Goal: Download file/media

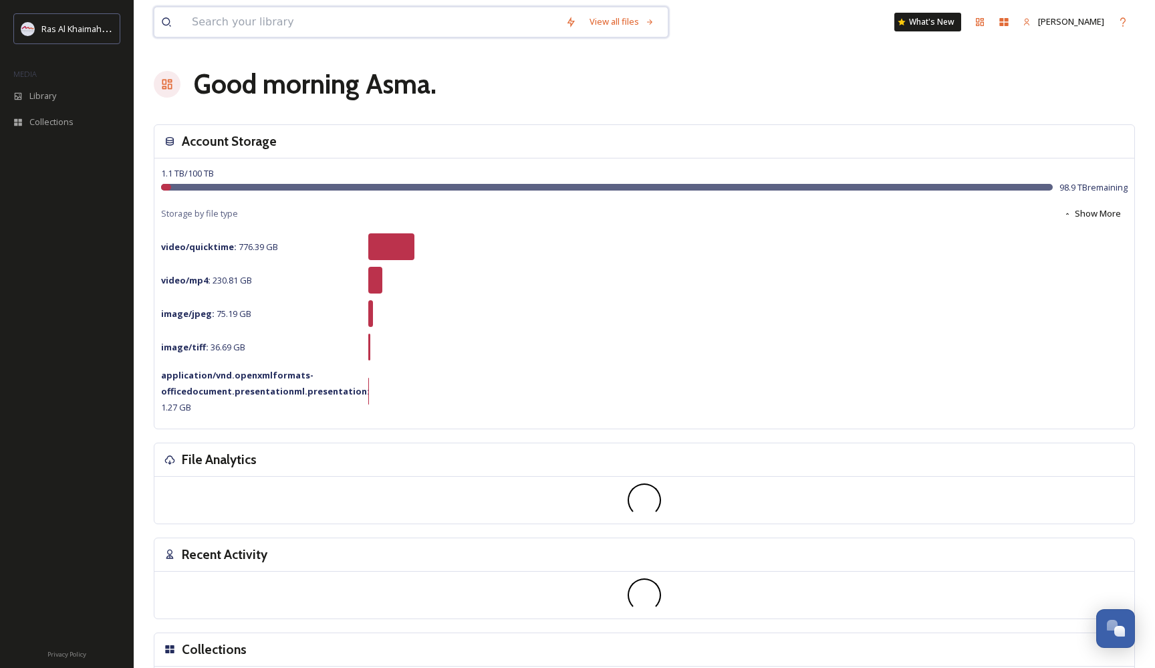
click at [241, 23] on input at bounding box center [372, 21] width 374 height 29
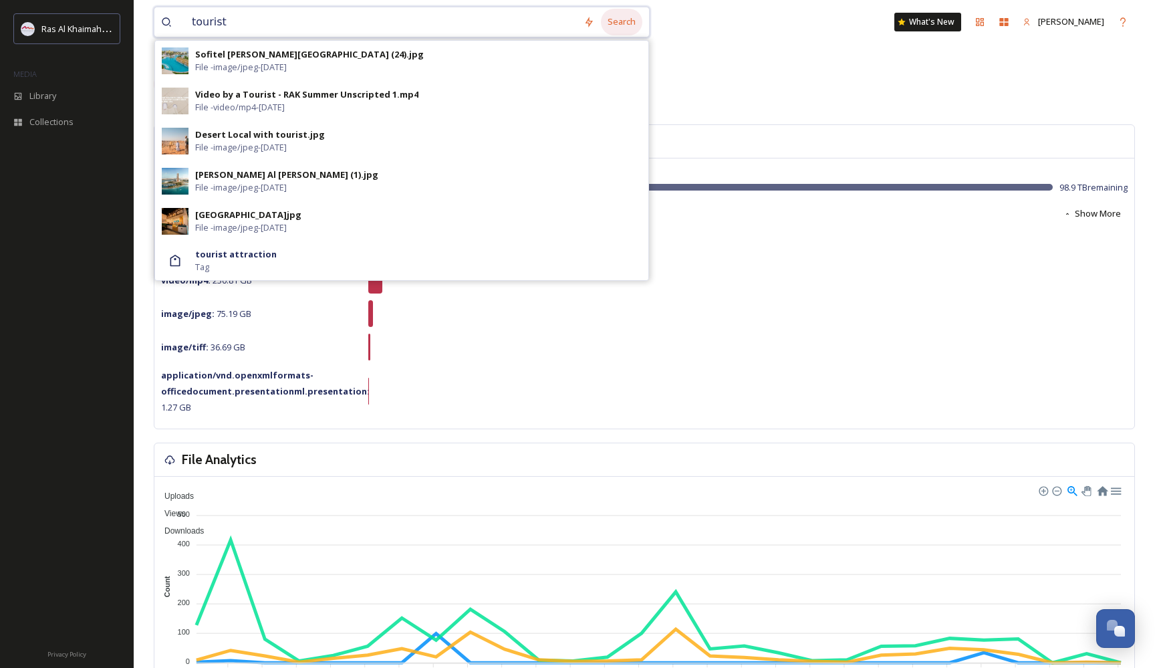
type input "tourist"
click at [642, 19] on div "Search" at bounding box center [621, 22] width 41 height 26
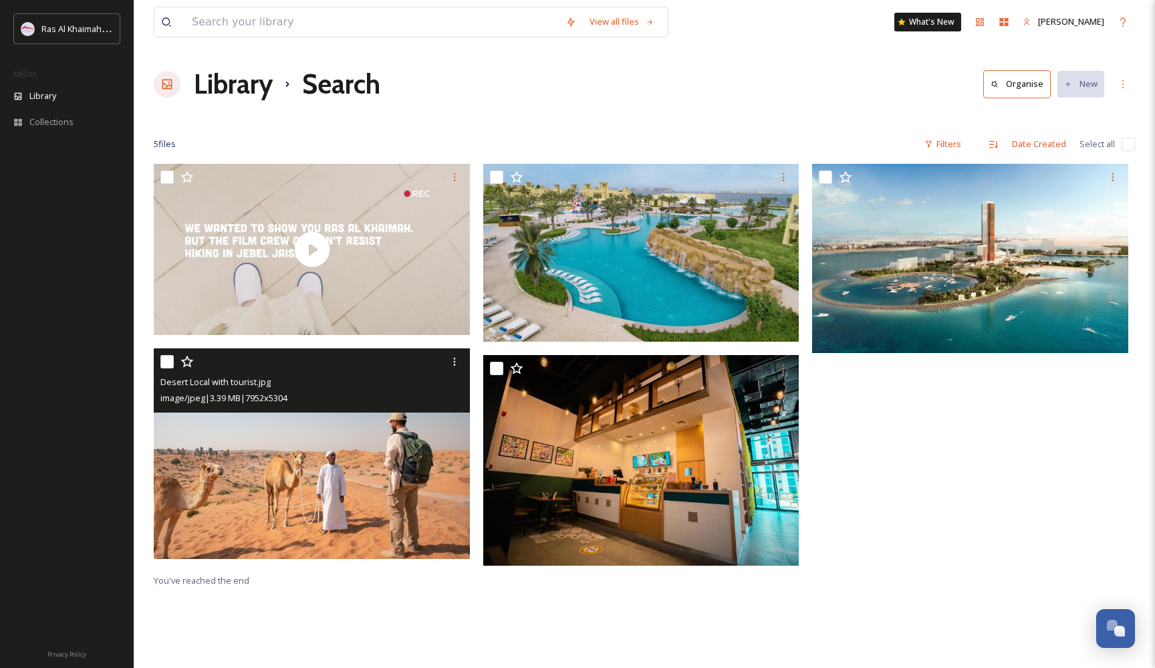
click at [363, 470] on img at bounding box center [312, 453] width 316 height 211
click at [247, 519] on img at bounding box center [312, 453] width 316 height 211
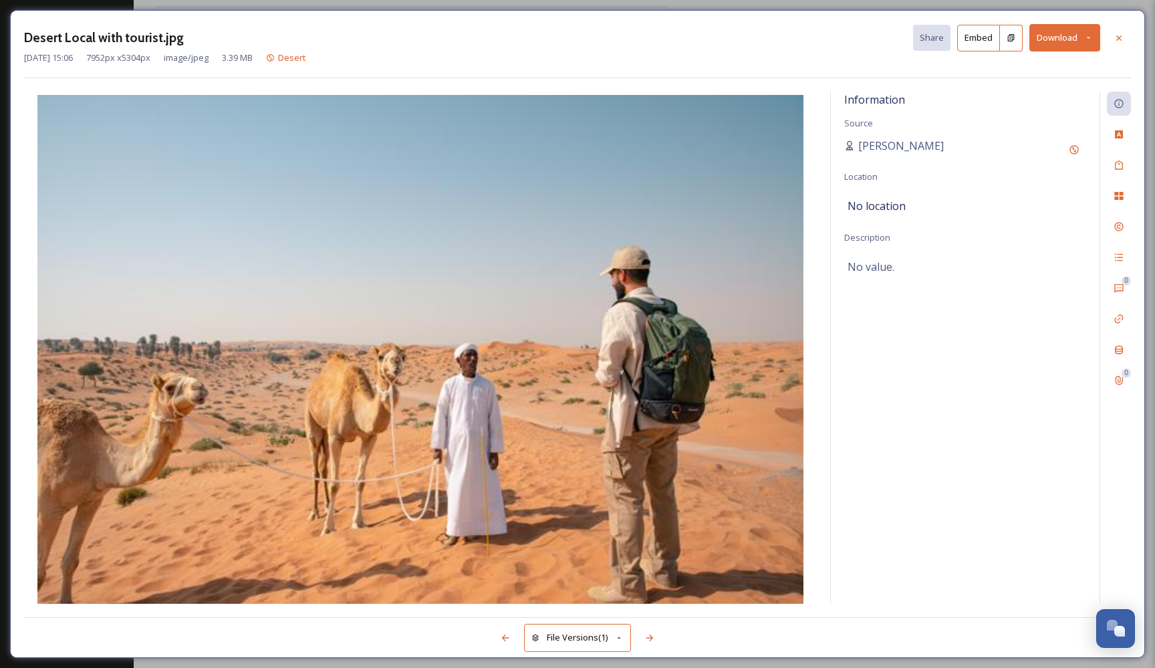
click at [1078, 47] on button "Download" at bounding box center [1064, 37] width 71 height 27
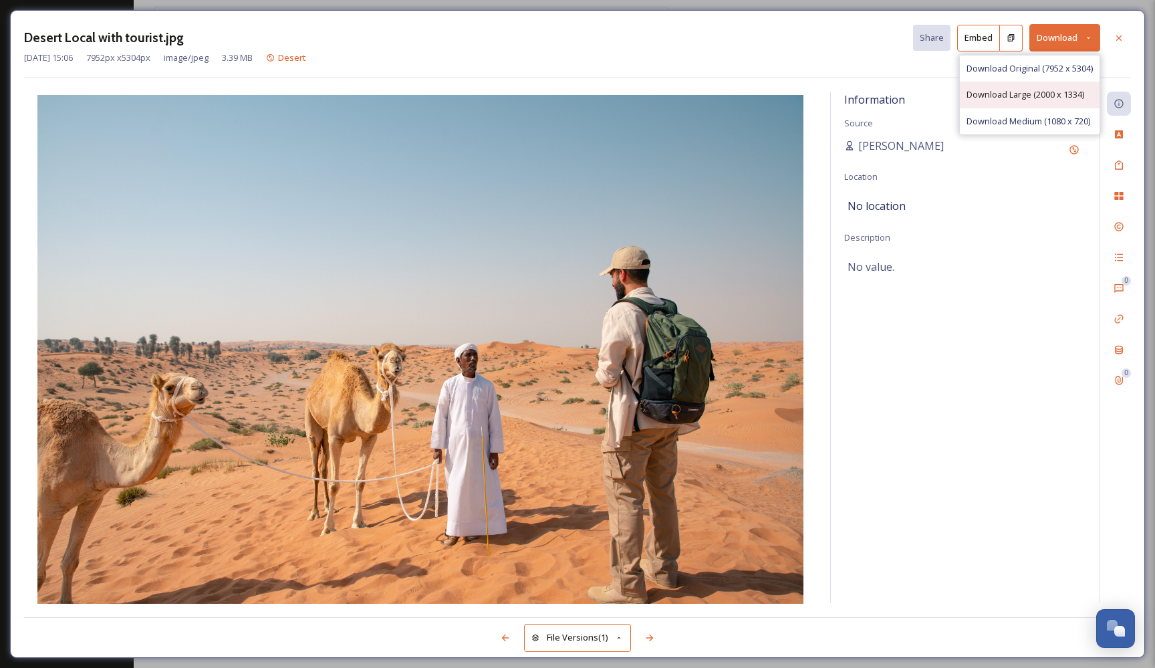
click at [1057, 98] on span "Download Large (2000 x 1334)" at bounding box center [1025, 94] width 118 height 13
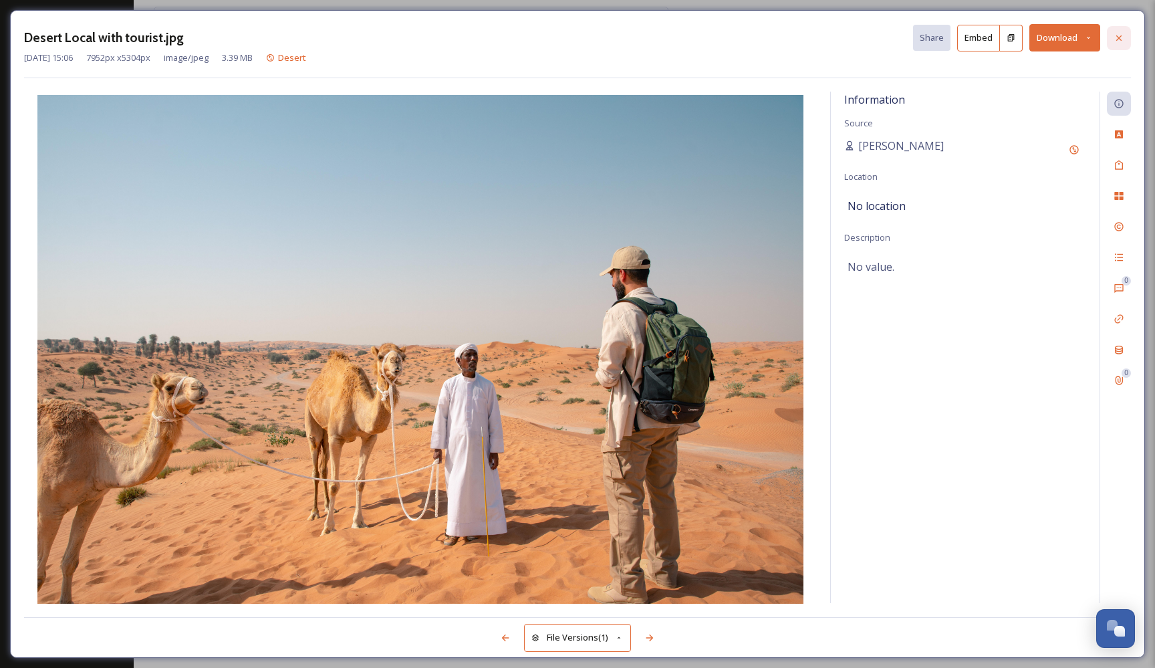
click at [1117, 35] on icon at bounding box center [1118, 37] width 5 height 5
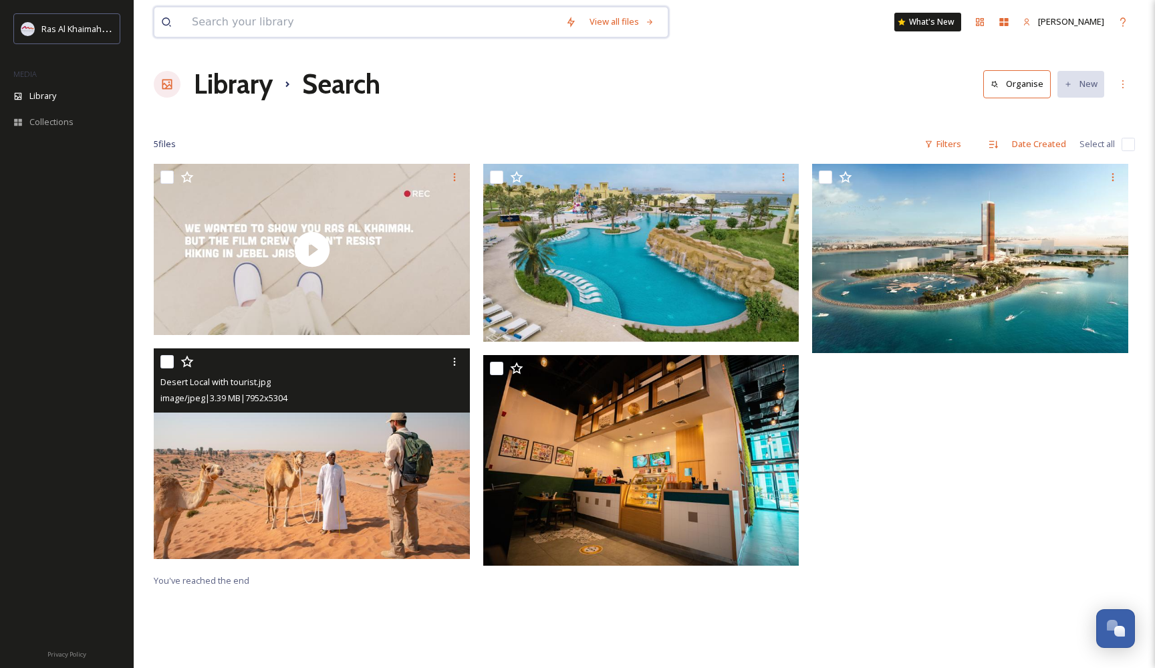
click at [442, 31] on input at bounding box center [372, 21] width 374 height 29
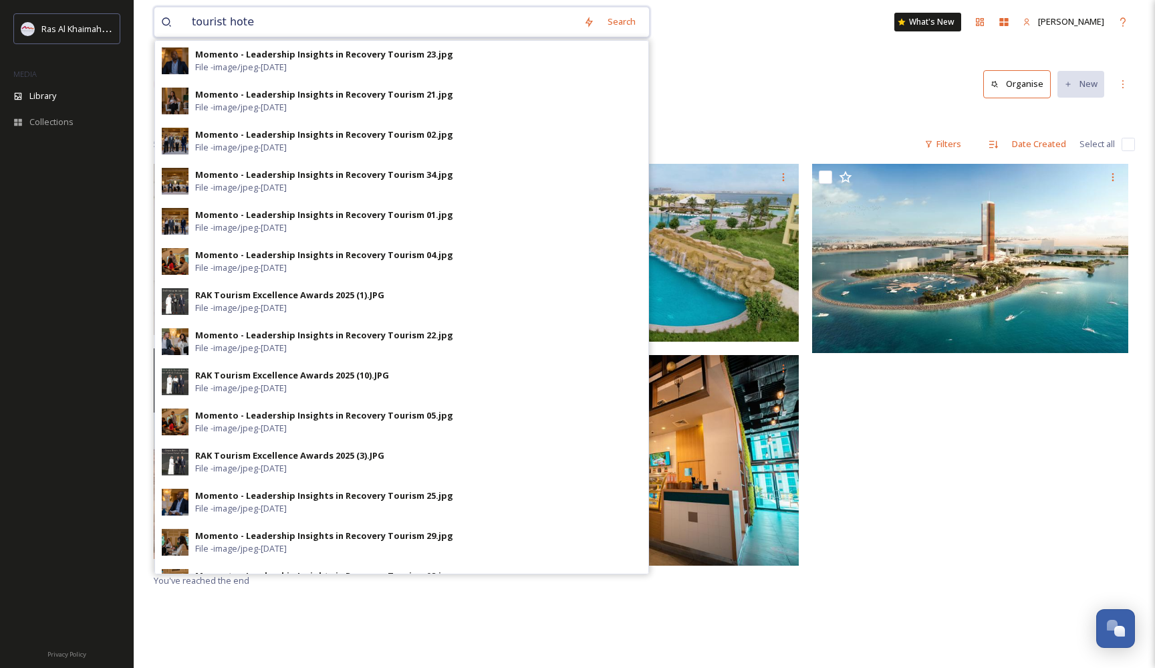
type input "tourist hotel"
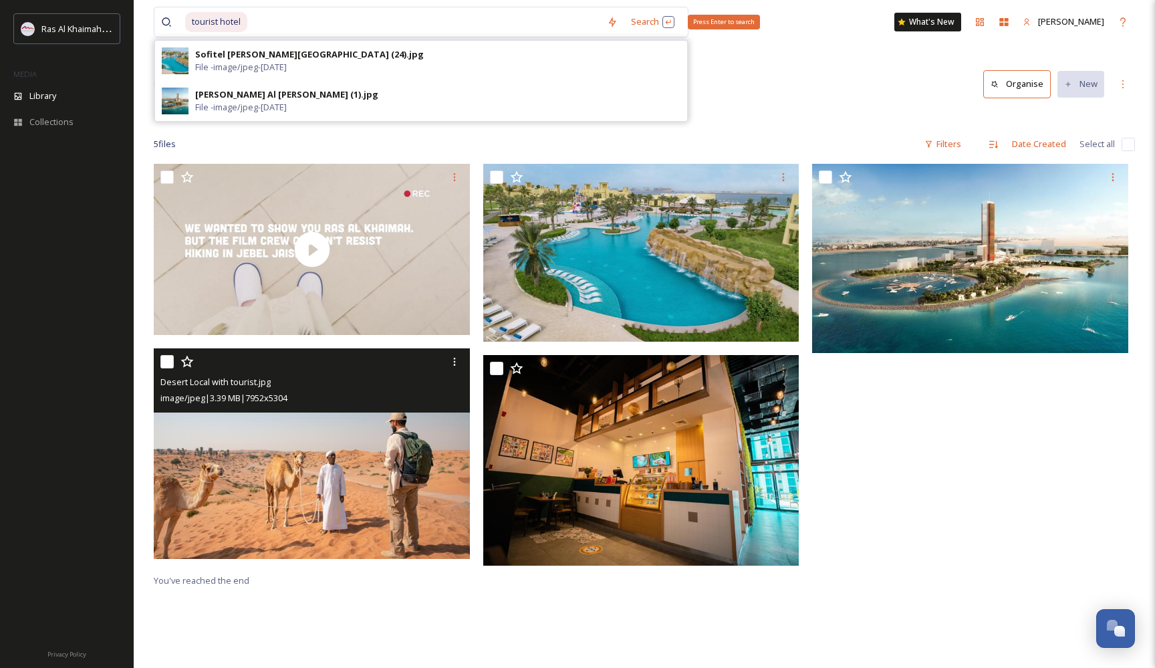
click at [645, 7] on div "tourist hotel Search Press Enter to search Sofitel [PERSON_NAME][GEOGRAPHIC_DAT…" at bounding box center [421, 22] width 535 height 31
click at [645, 16] on div "Search Press Enter to search" at bounding box center [652, 22] width 57 height 26
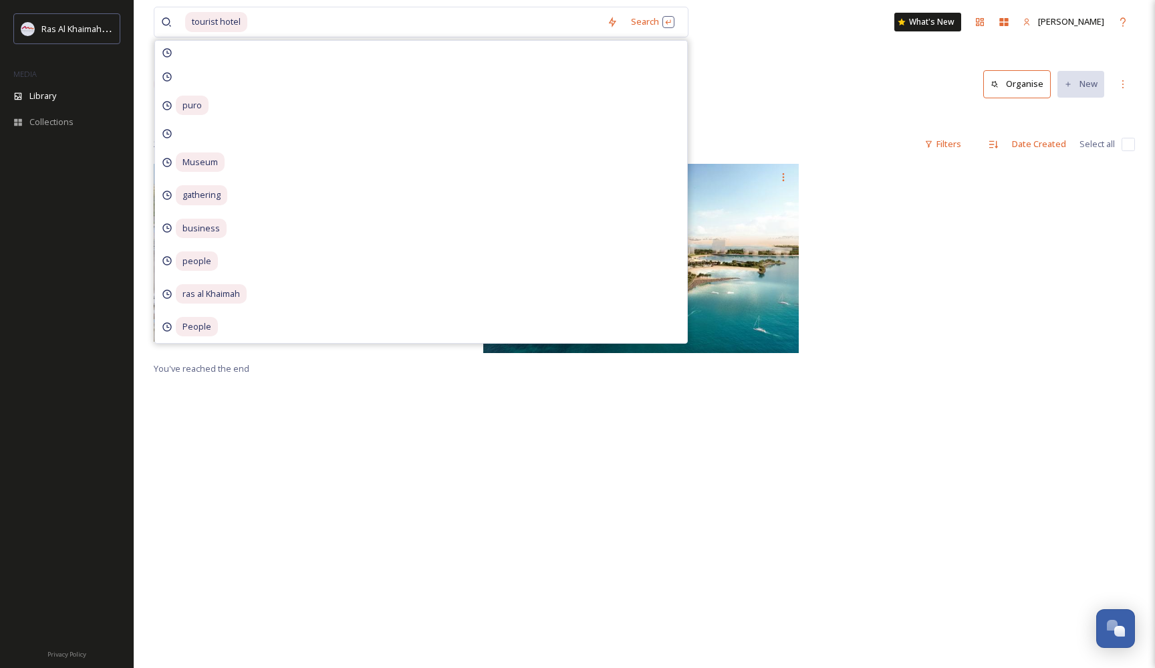
click at [780, 88] on div "Library Search Organise New" at bounding box center [644, 84] width 981 height 40
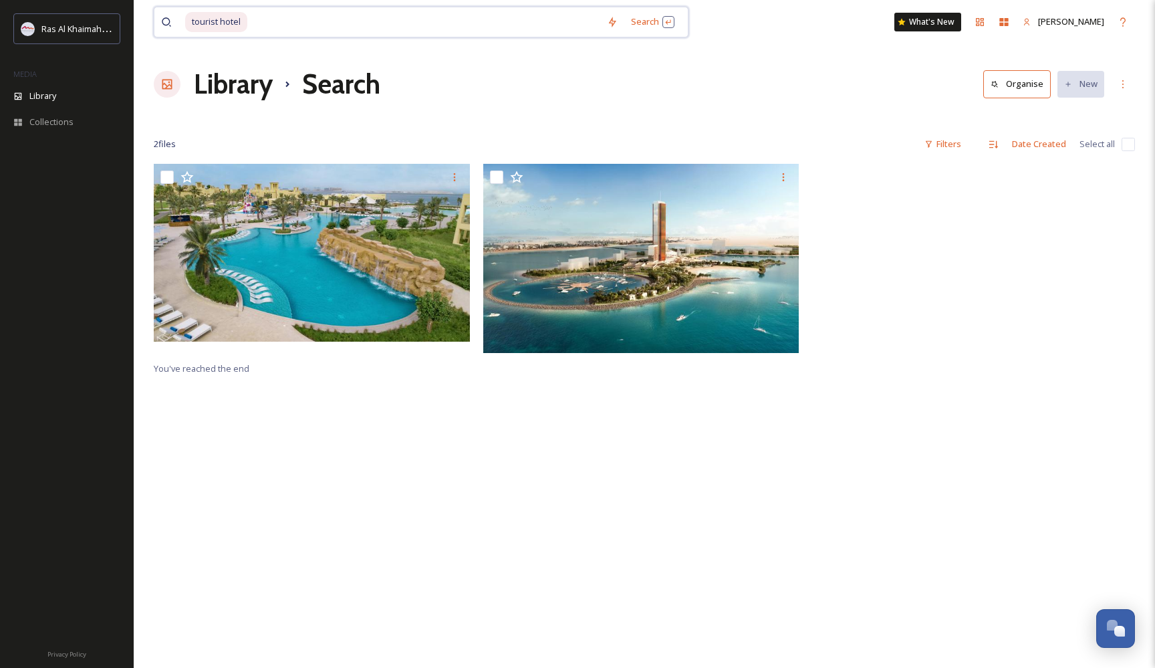
click at [402, 27] on input at bounding box center [424, 21] width 351 height 29
type input "tourist hotehotel"
click at [632, 22] on div "Search Press Enter to search" at bounding box center [652, 22] width 57 height 26
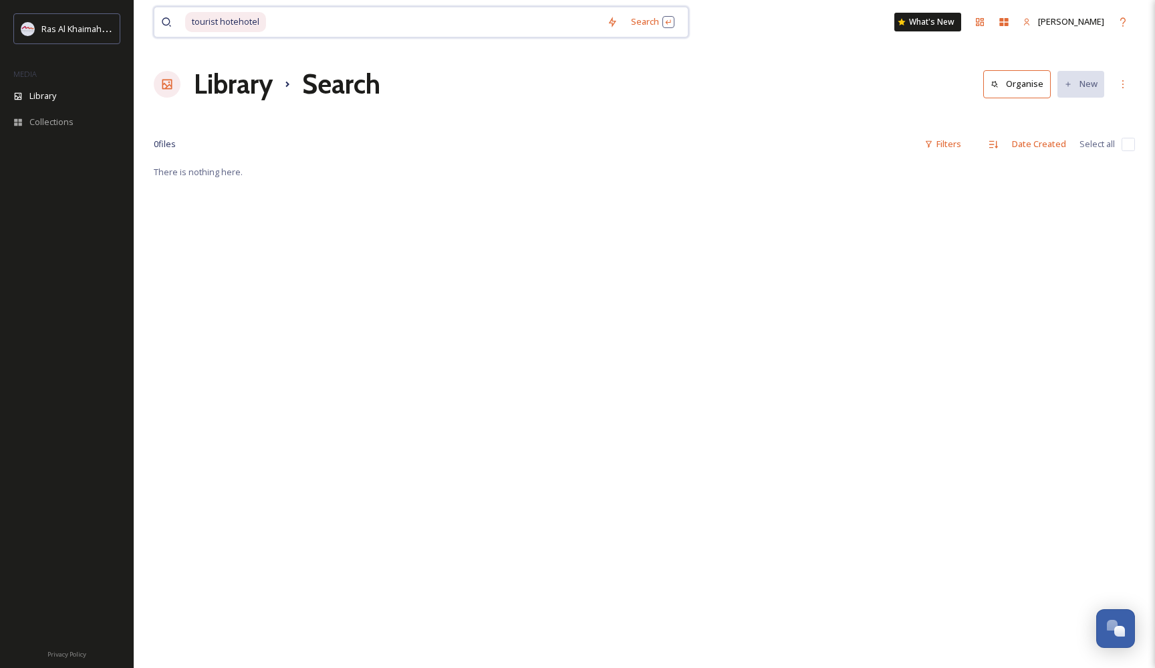
click at [304, 5] on div "tourist hotehotel Search What's [GEOGRAPHIC_DATA] Al" at bounding box center [644, 22] width 981 height 44
click at [304, 9] on input at bounding box center [433, 21] width 333 height 29
click at [304, 17] on input at bounding box center [433, 21] width 333 height 29
type input "tourist hoteh"
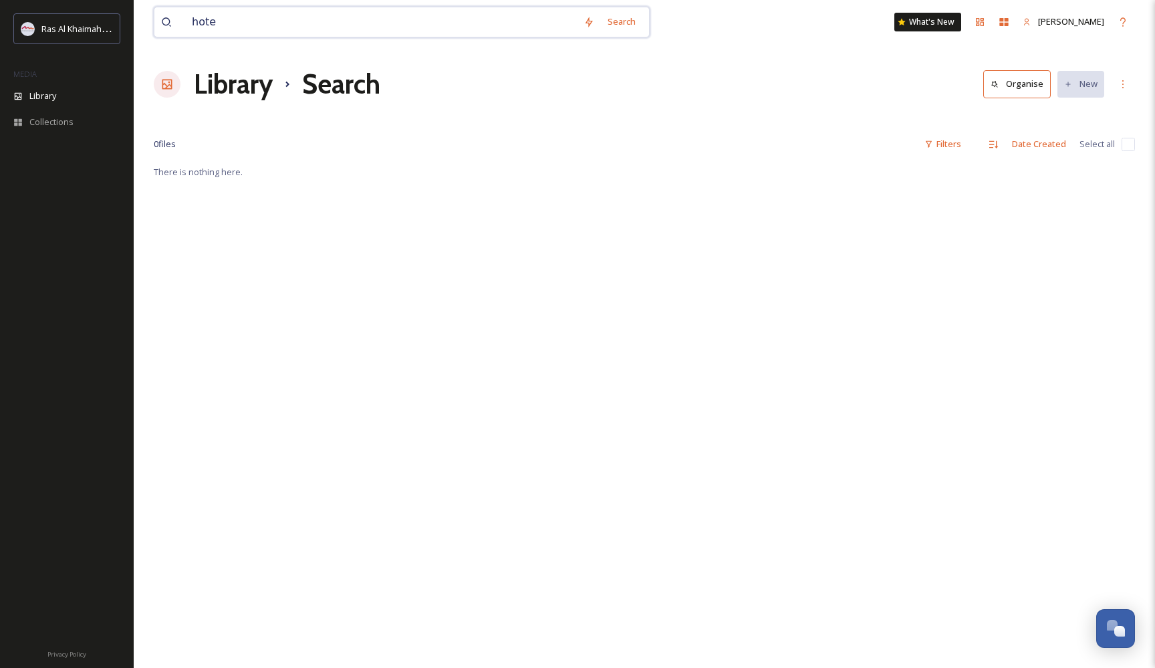
type input "hotel"
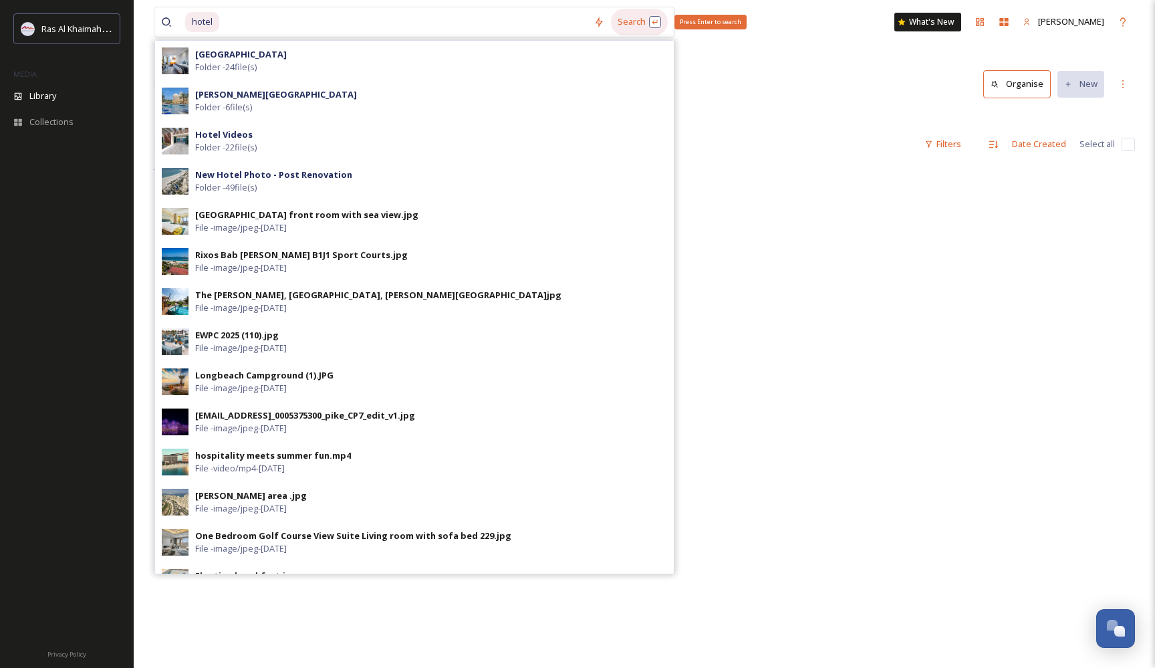
click at [659, 22] on div "Search Press Enter to search" at bounding box center [639, 22] width 57 height 26
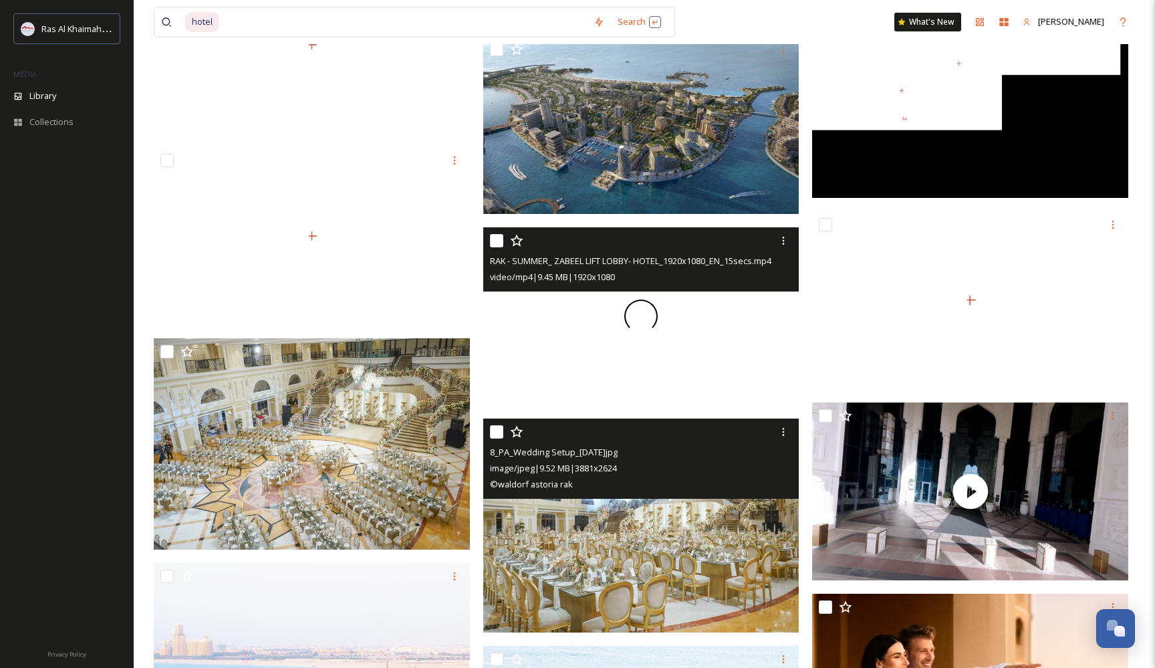
scroll to position [3004, 0]
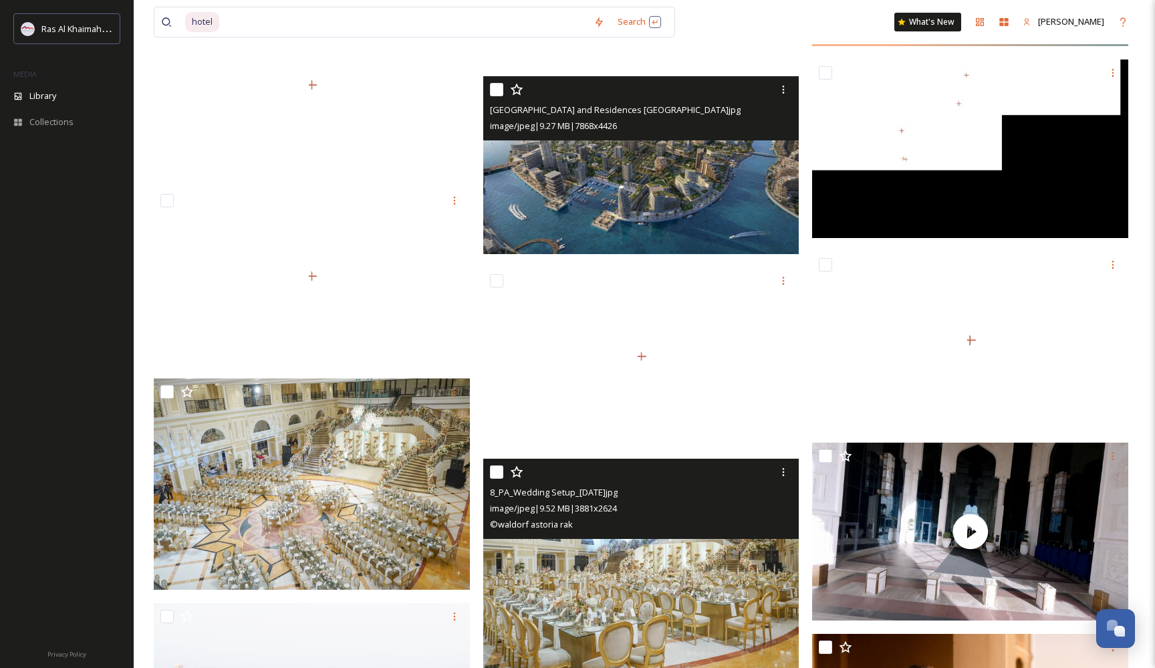
click at [645, 196] on img at bounding box center [641, 165] width 316 height 178
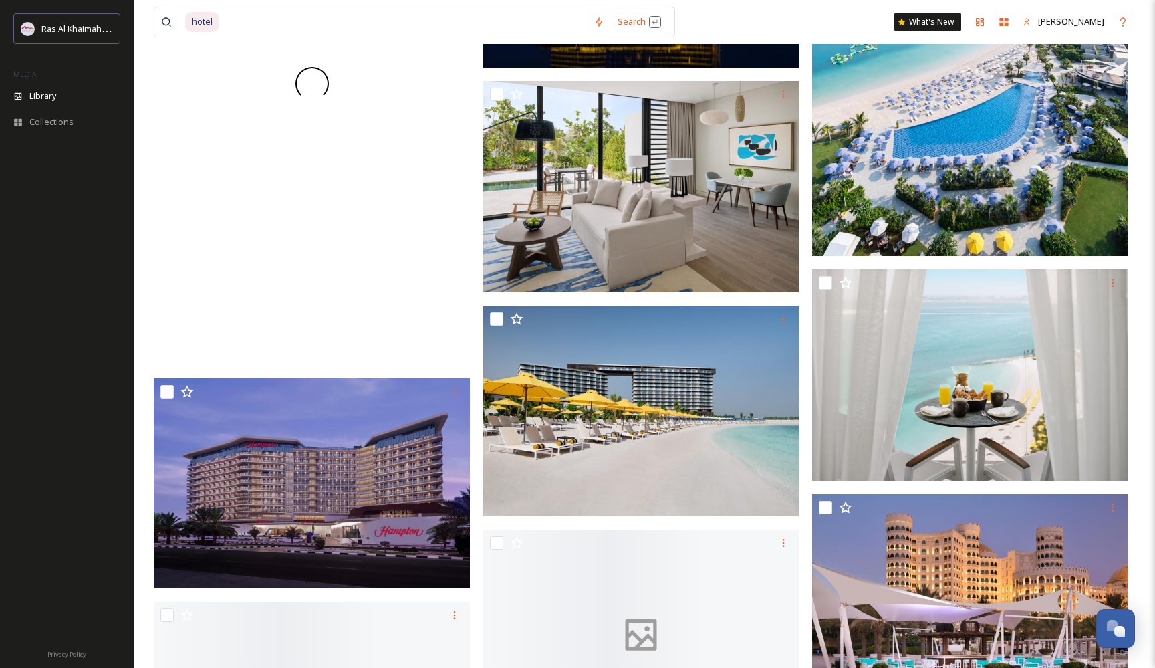
scroll to position [24234, 0]
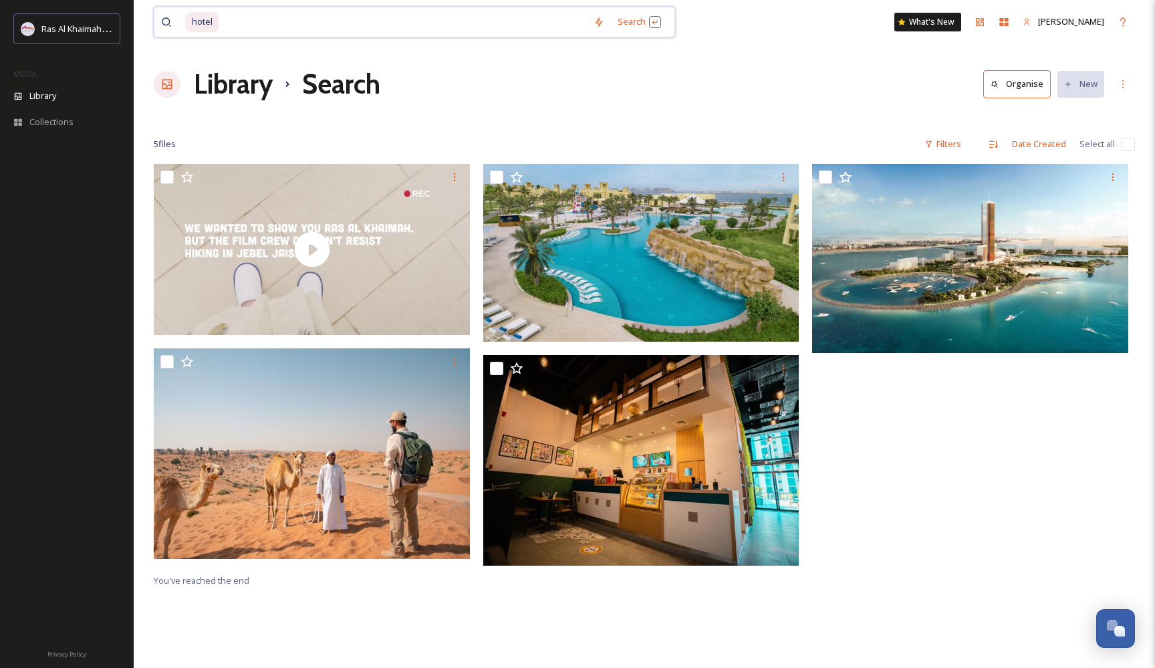
click at [378, 19] on input at bounding box center [404, 21] width 366 height 29
click at [378, 20] on input at bounding box center [404, 21] width 366 height 29
type input "h"
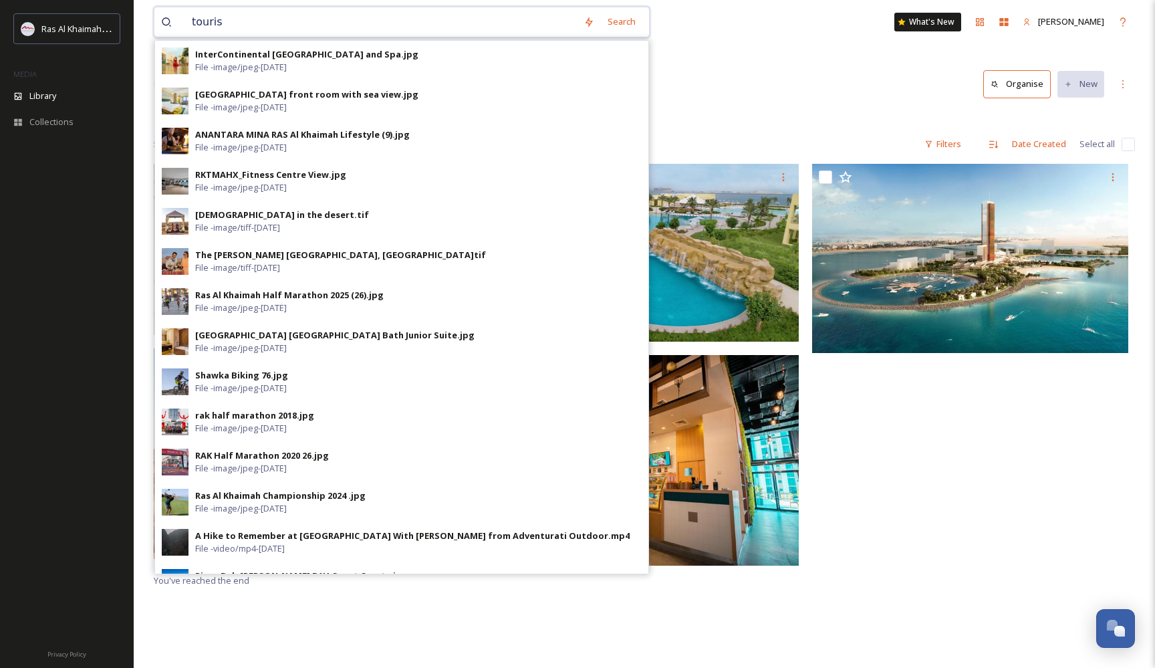
type input "tourist"
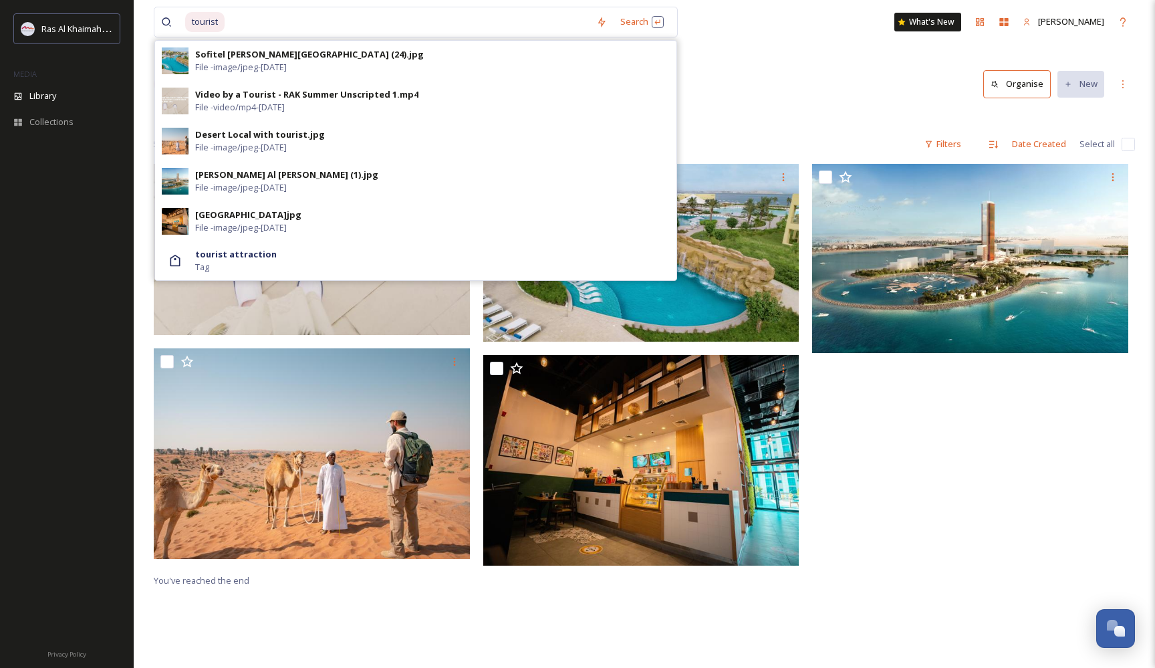
click at [1028, 574] on div "You've reached the end" at bounding box center [644, 498] width 981 height 668
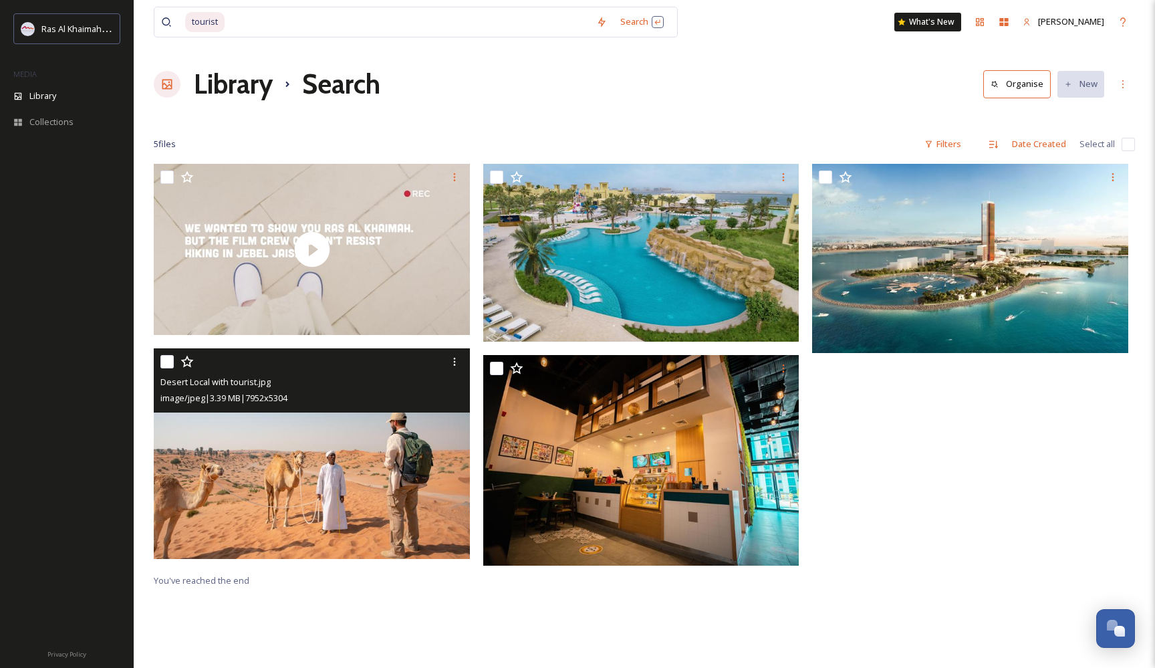
click at [393, 466] on img at bounding box center [312, 453] width 316 height 211
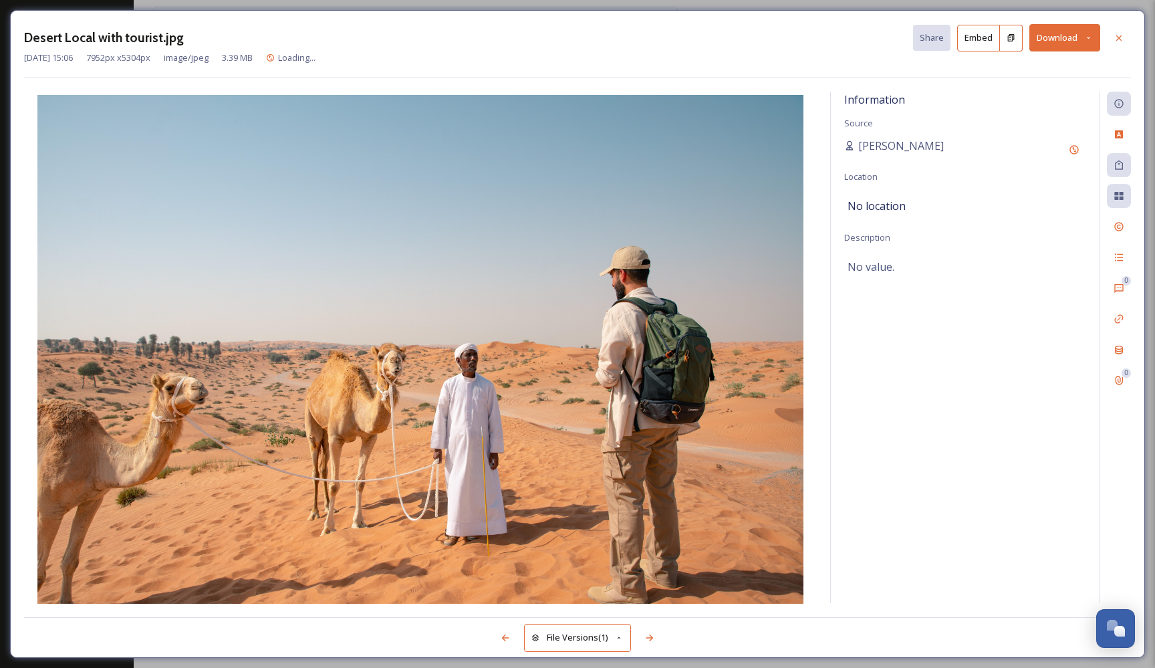
click at [1092, 39] on icon at bounding box center [1088, 37] width 9 height 9
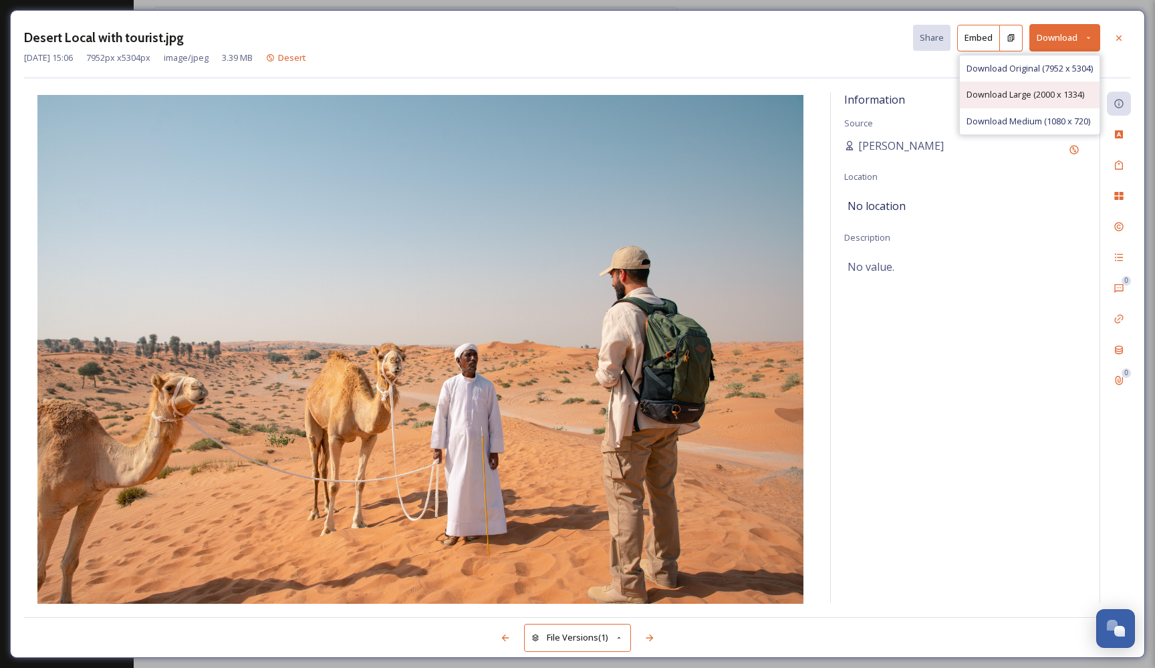
click at [1045, 95] on span "Download Large (2000 x 1334)" at bounding box center [1025, 94] width 118 height 13
